Goal: Book appointment/travel/reservation

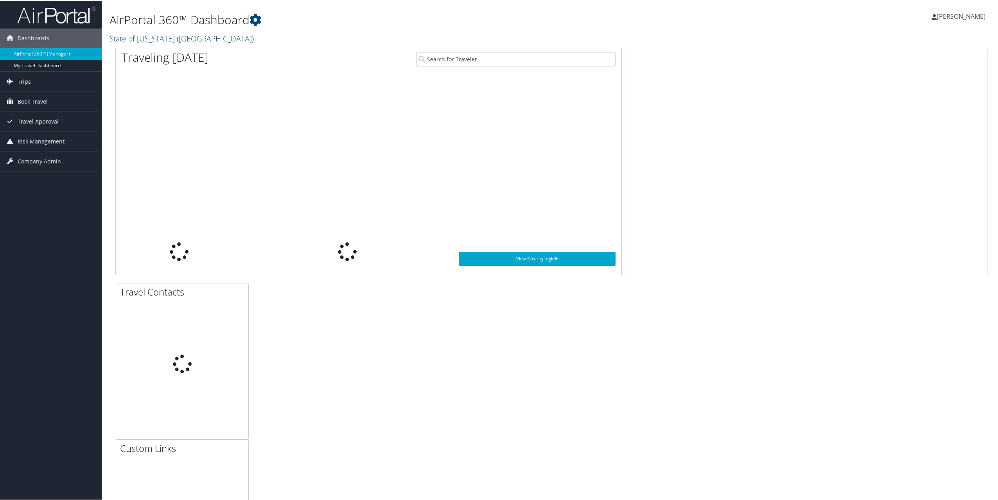
click at [25, 103] on span "Book Travel" at bounding box center [33, 101] width 30 height 20
click at [33, 126] on link "Book/Manage Online Trips" at bounding box center [51, 128] width 102 height 12
